Goal: Task Accomplishment & Management: Use online tool/utility

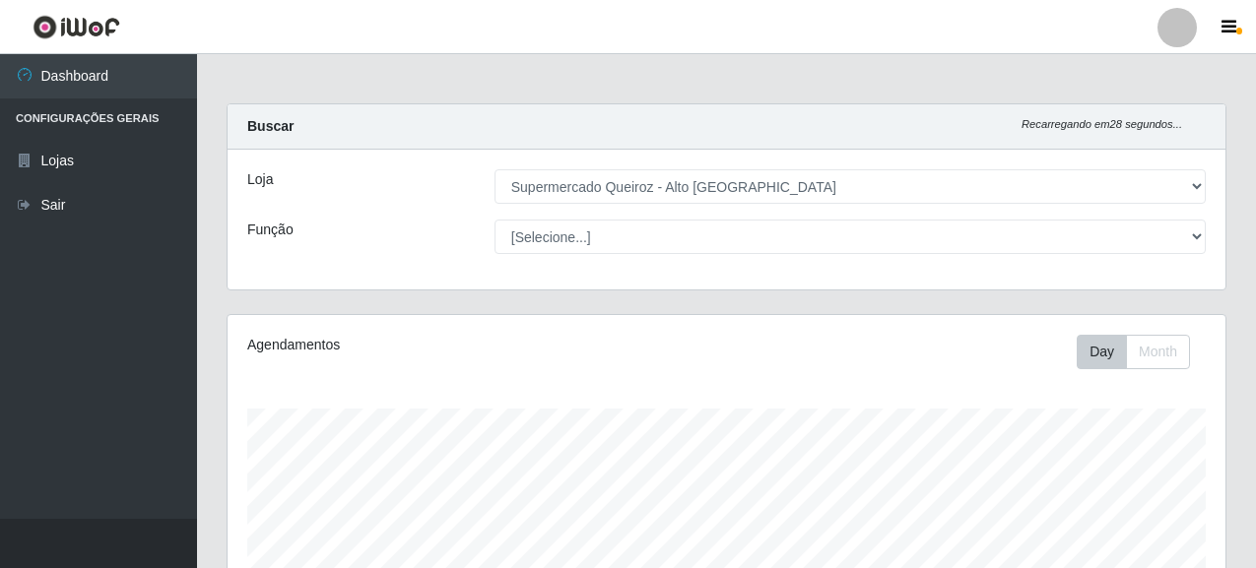
select select "496"
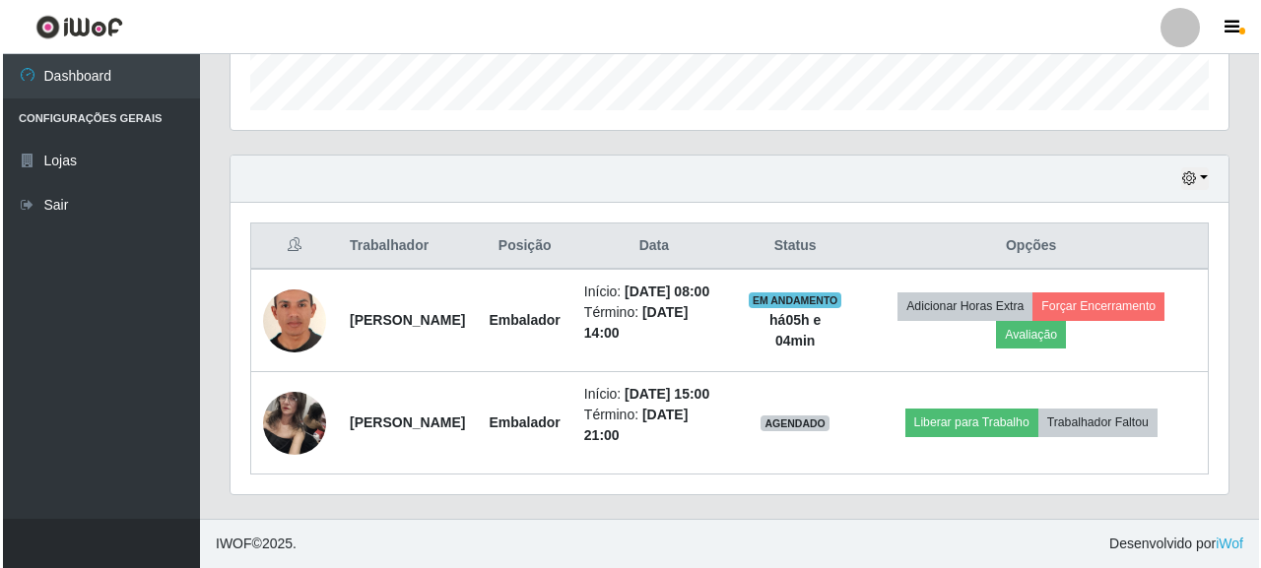
scroll to position [409, 998]
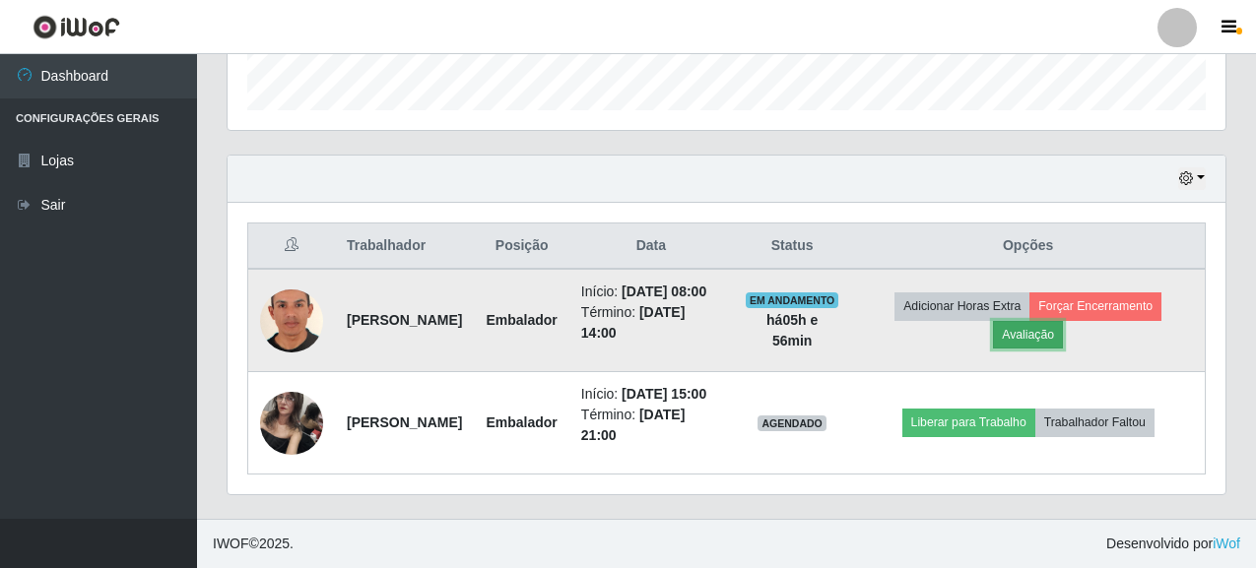
click at [1031, 321] on button "Avaliação" at bounding box center [1028, 335] width 70 height 28
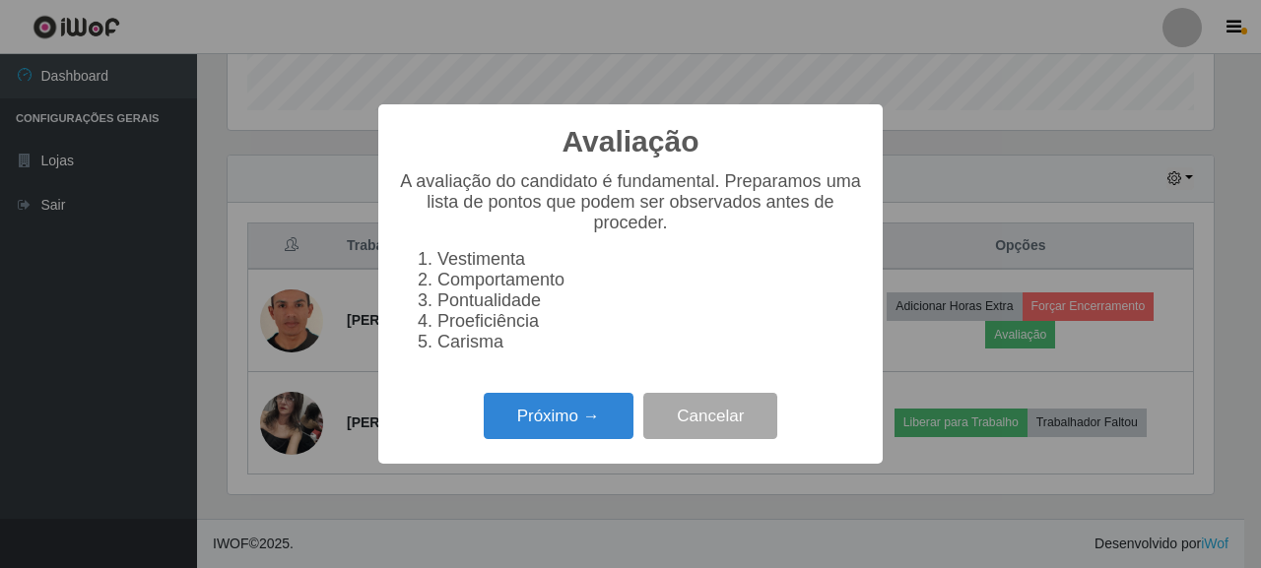
scroll to position [409, 986]
click at [570, 439] on button "Próximo →" at bounding box center [559, 416] width 150 height 46
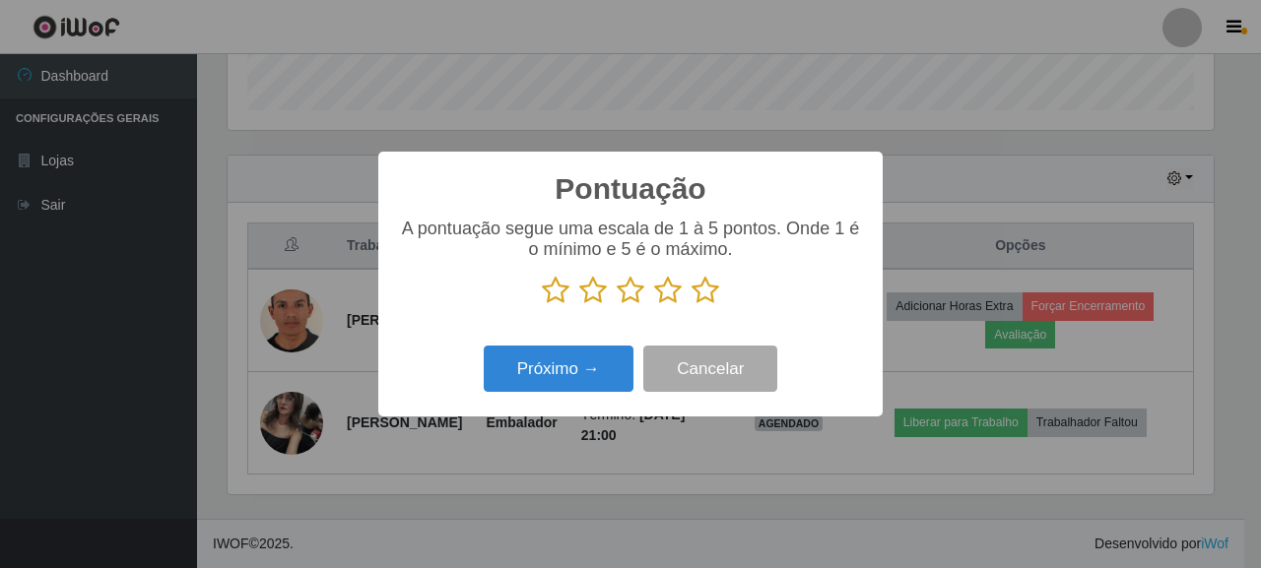
click at [711, 285] on icon at bounding box center [706, 291] width 28 height 30
click at [692, 305] on input "radio" at bounding box center [692, 305] width 0 height 0
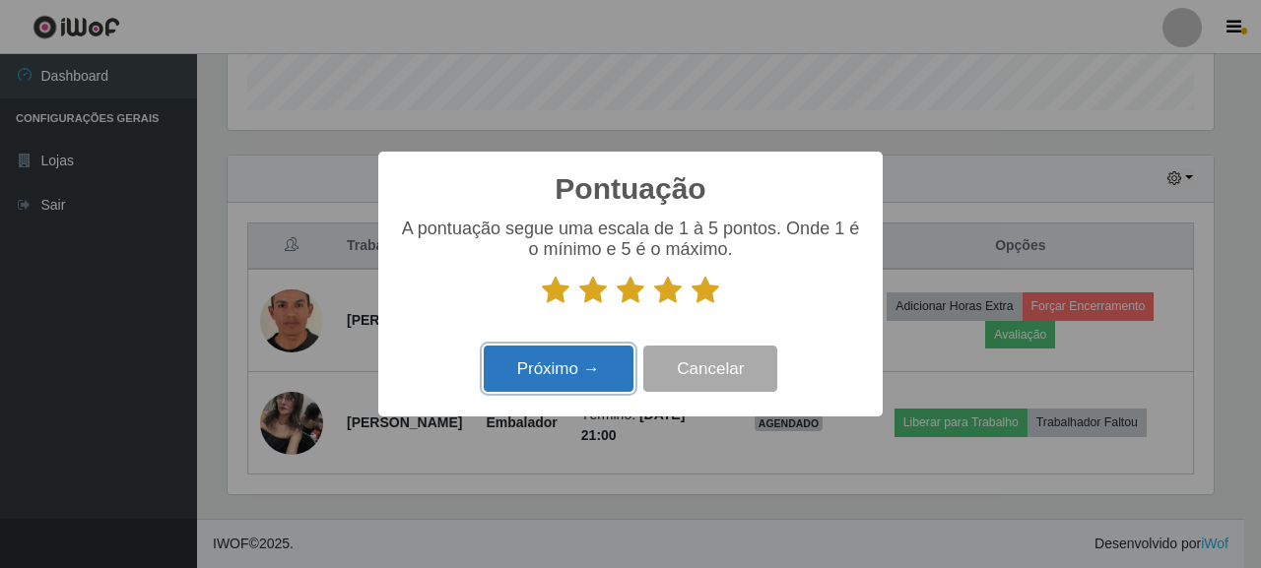
click at [585, 364] on button "Próximo →" at bounding box center [559, 369] width 150 height 46
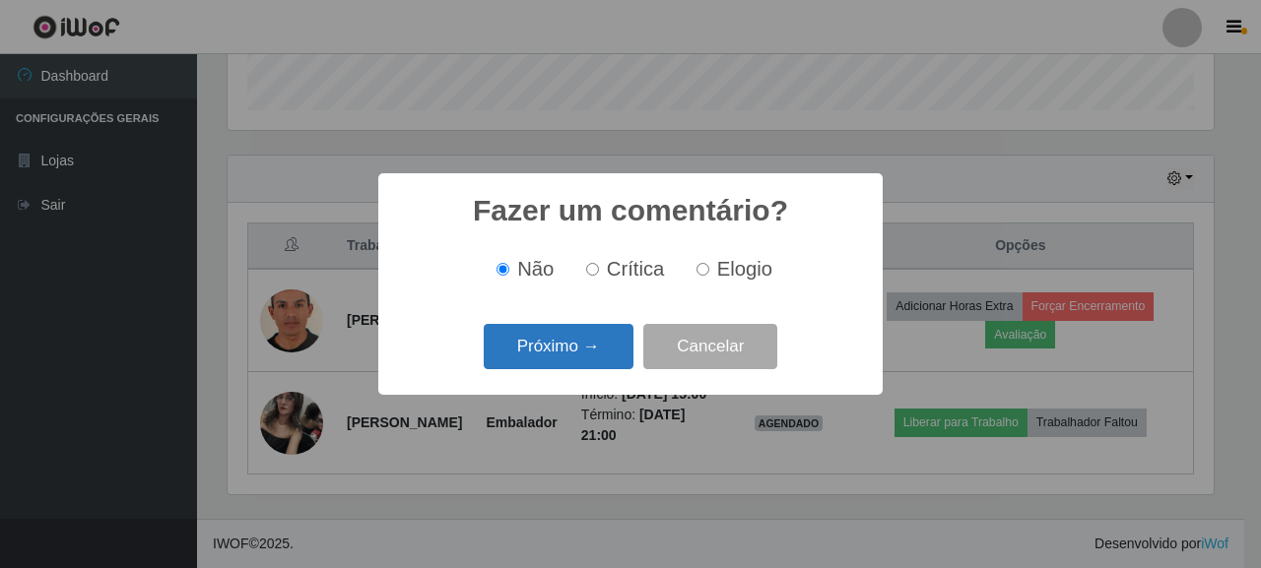
click at [581, 340] on button "Próximo →" at bounding box center [559, 347] width 150 height 46
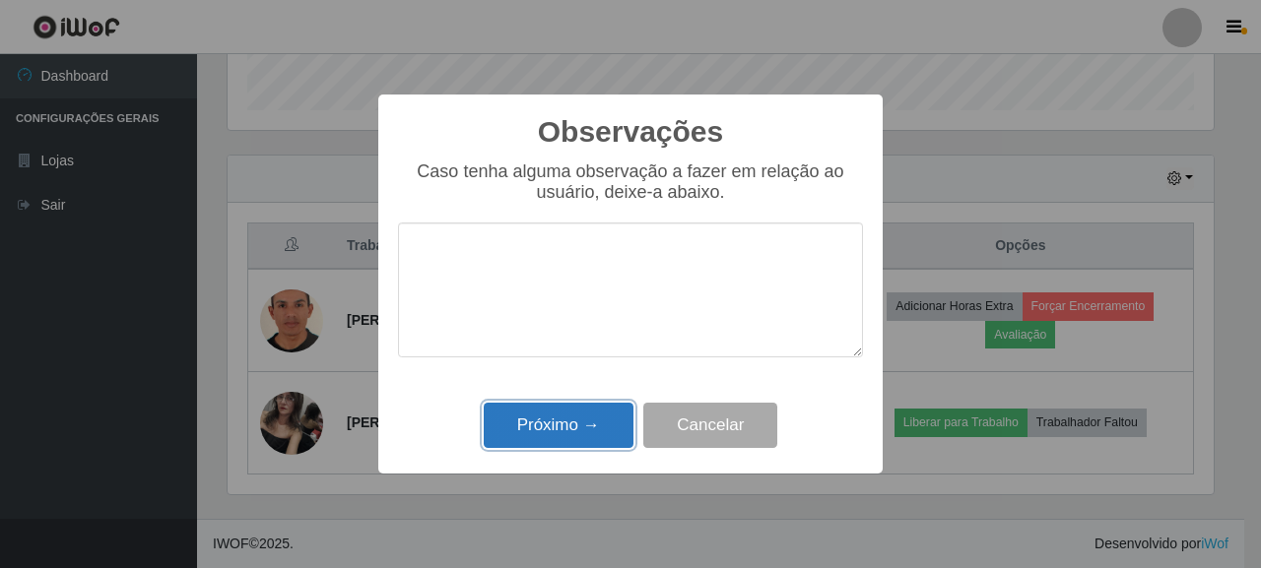
click at [577, 427] on button "Próximo →" at bounding box center [559, 426] width 150 height 46
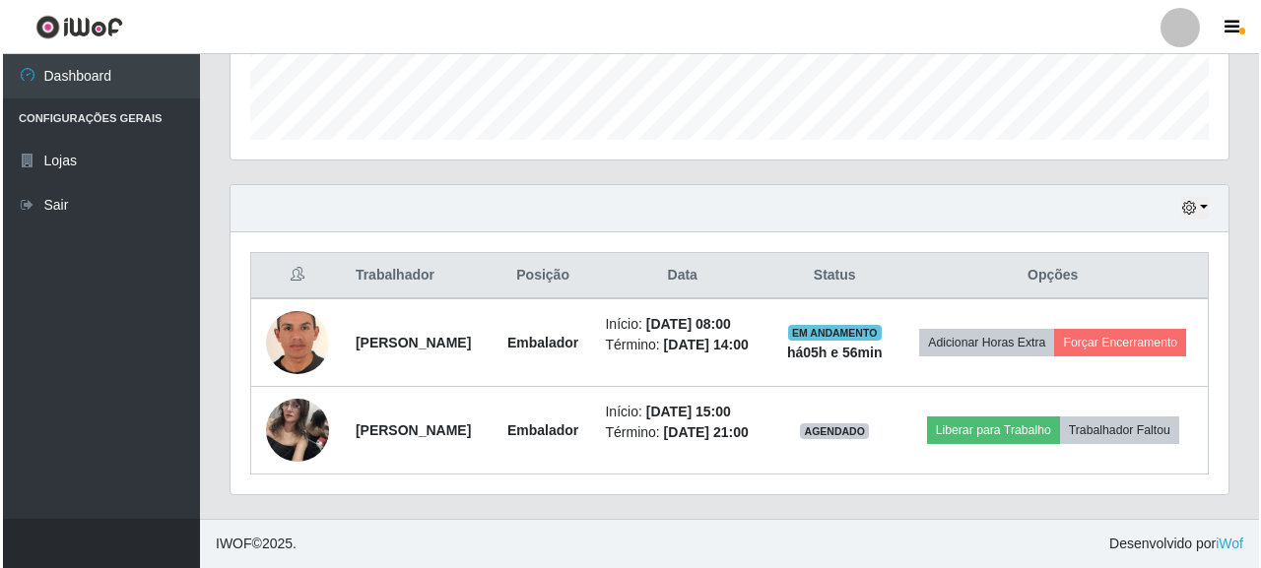
scroll to position [594, 0]
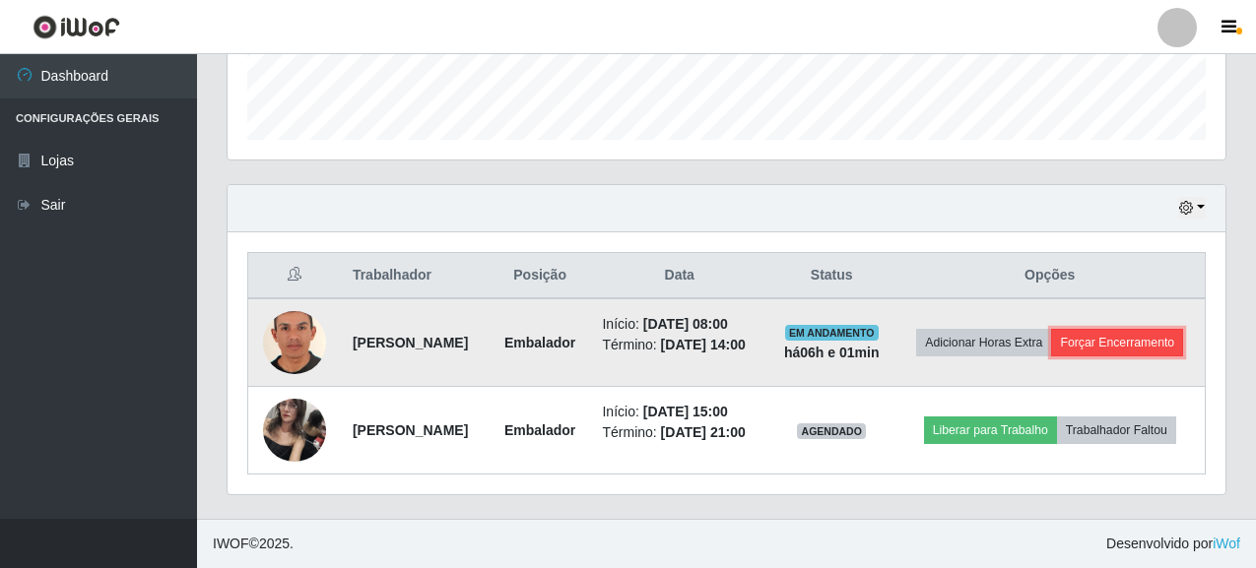
click at [1065, 339] on button "Forçar Encerramento" at bounding box center [1117, 343] width 132 height 28
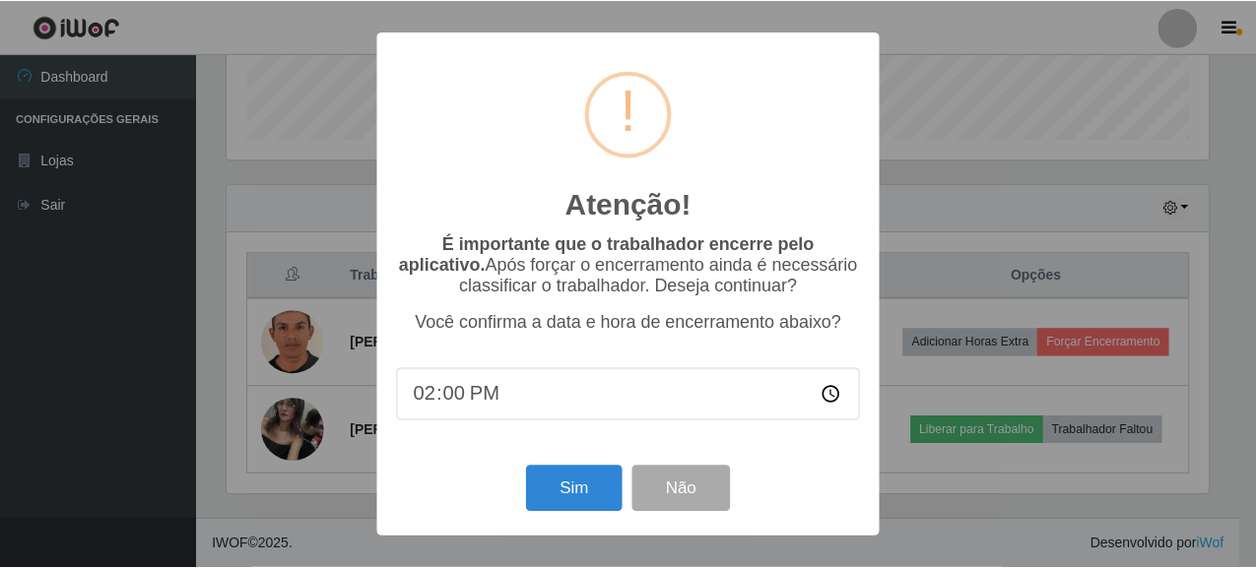
scroll to position [409, 986]
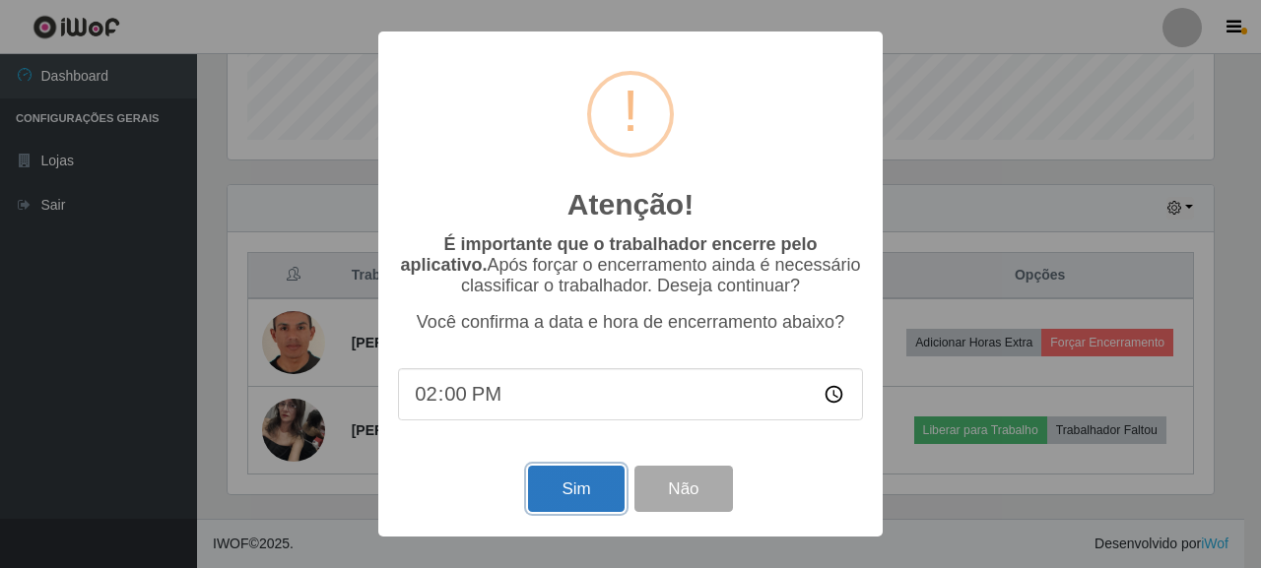
click at [565, 503] on button "Sim" at bounding box center [576, 489] width 96 height 46
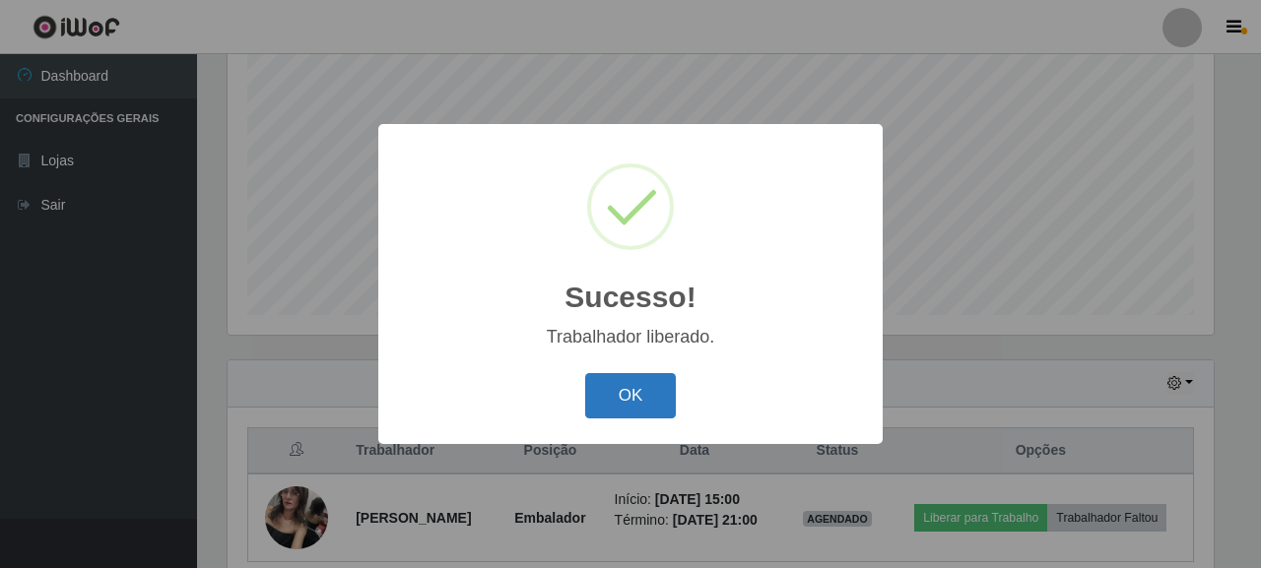
click at [611, 406] on button "OK" at bounding box center [631, 396] width 92 height 46
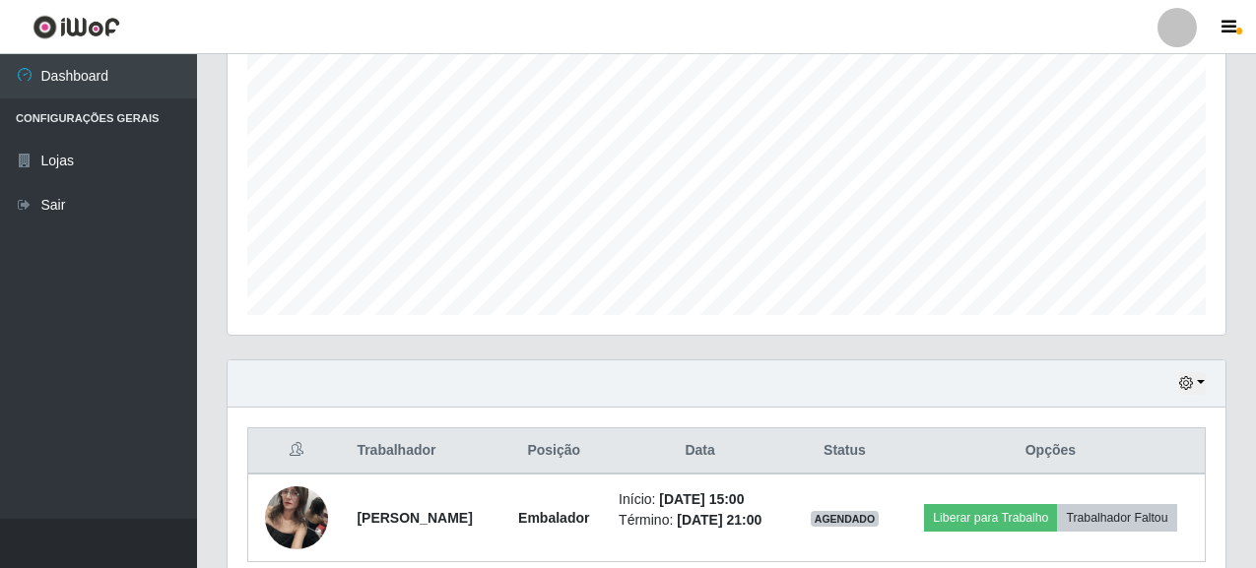
scroll to position [477, 0]
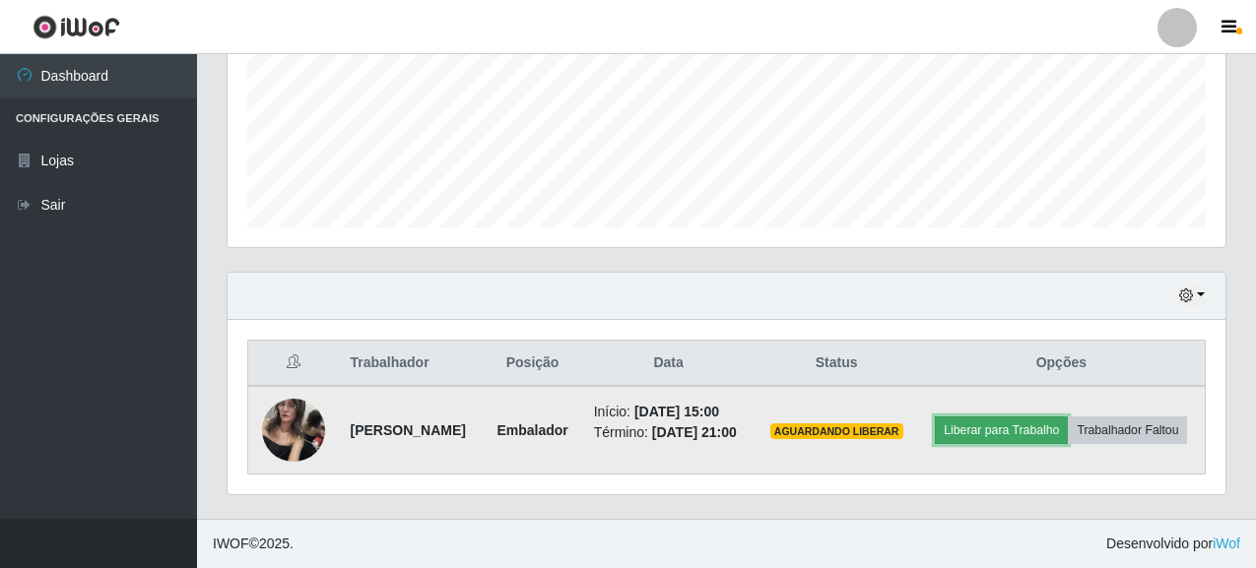
click at [1068, 424] on button "Liberar para Trabalho" at bounding box center [1001, 431] width 133 height 28
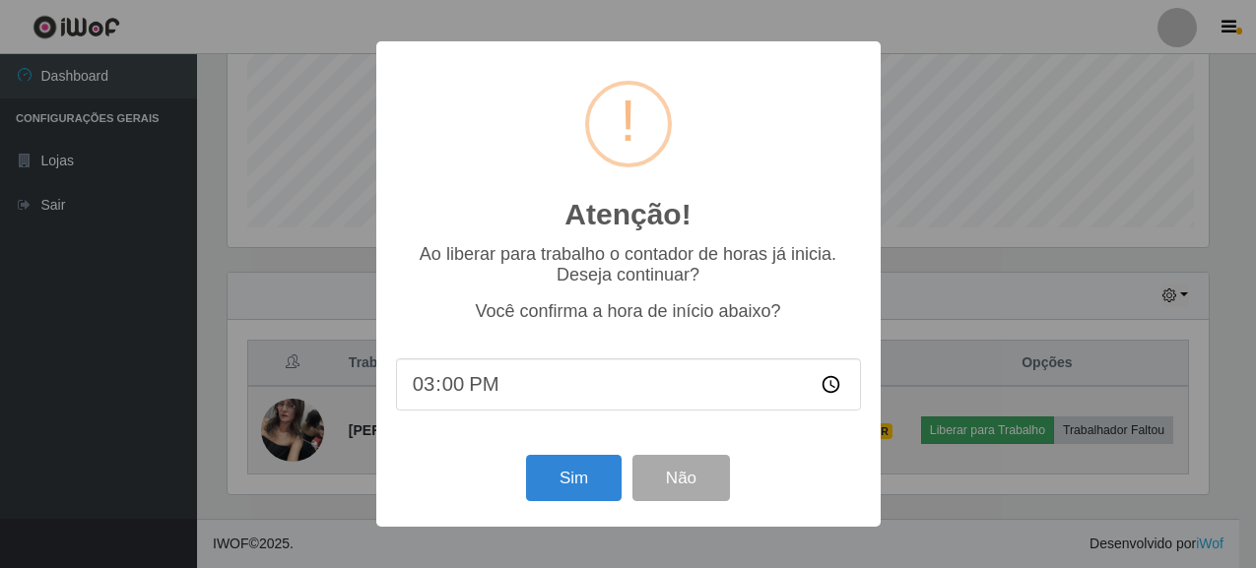
scroll to position [409, 986]
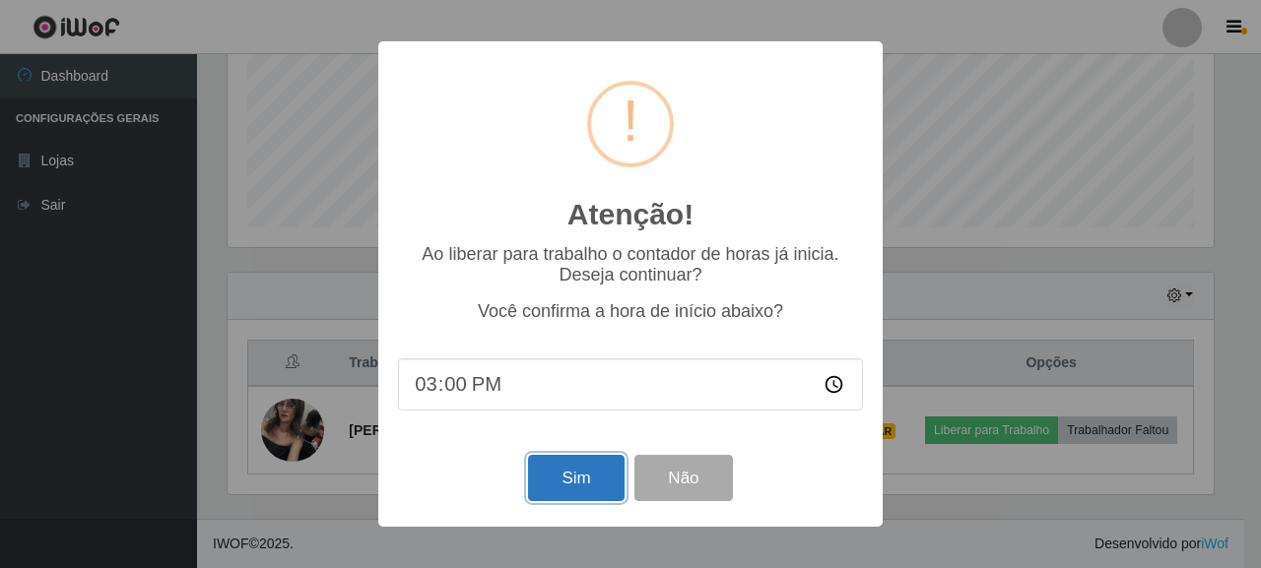
click at [577, 482] on button "Sim" at bounding box center [576, 478] width 96 height 46
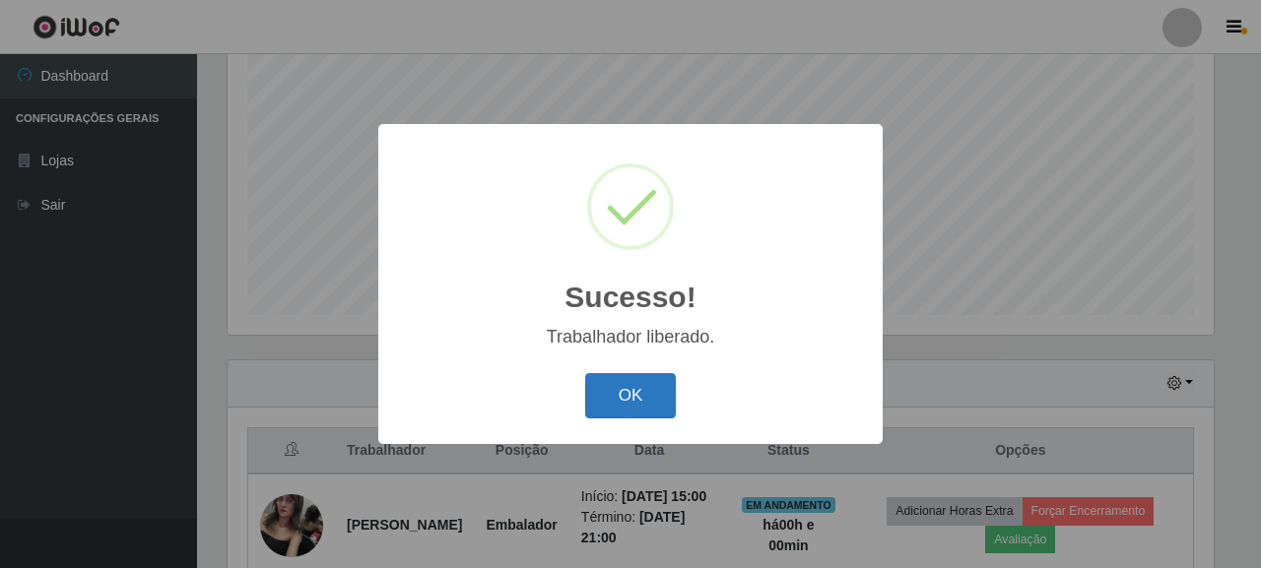
click at [622, 407] on button "OK" at bounding box center [631, 396] width 92 height 46
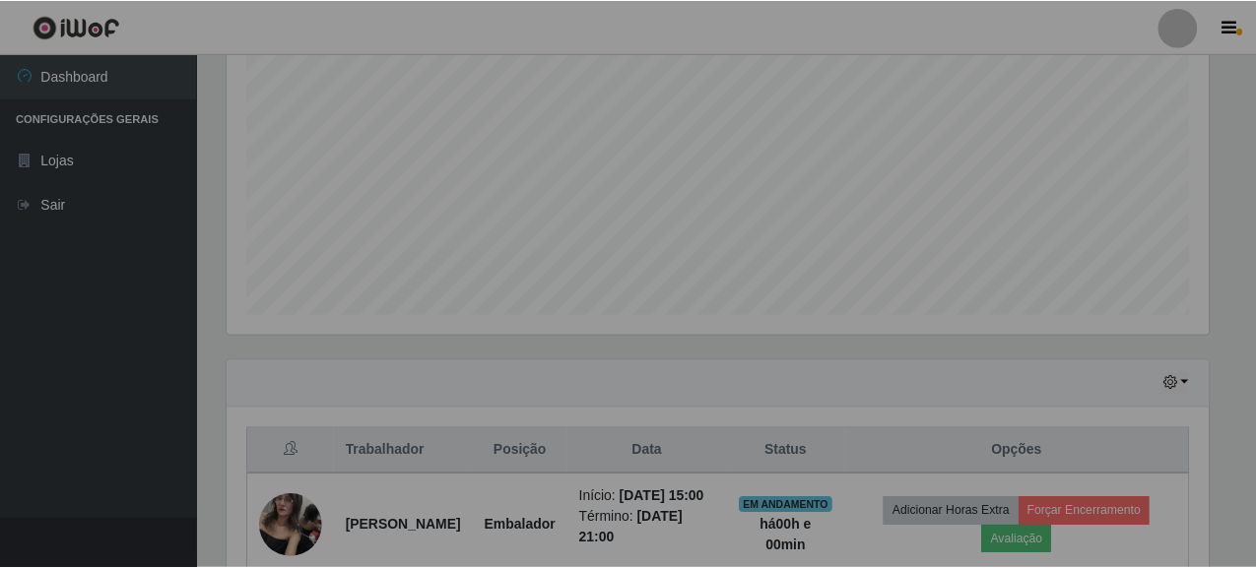
scroll to position [409, 998]
